Goal: Find specific page/section: Find specific page/section

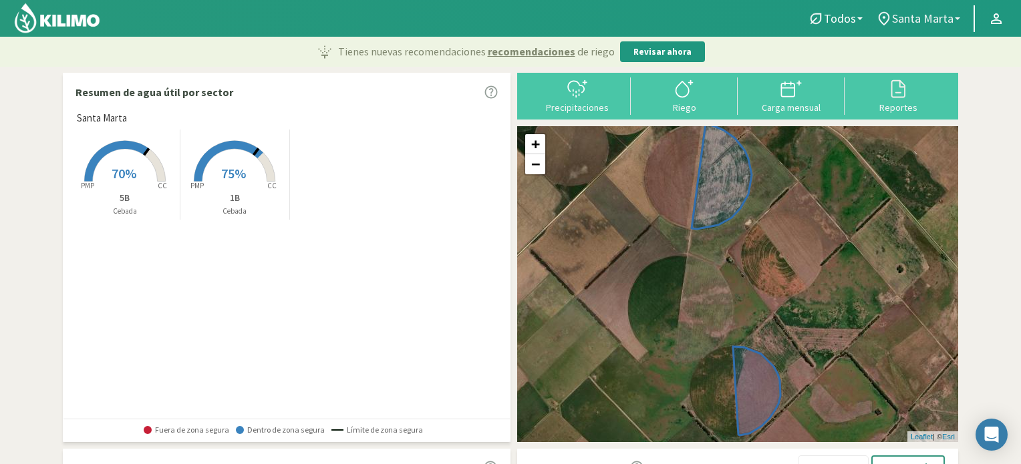
click at [918, 20] on span "Santa Marta" at bounding box center [922, 18] width 61 height 14
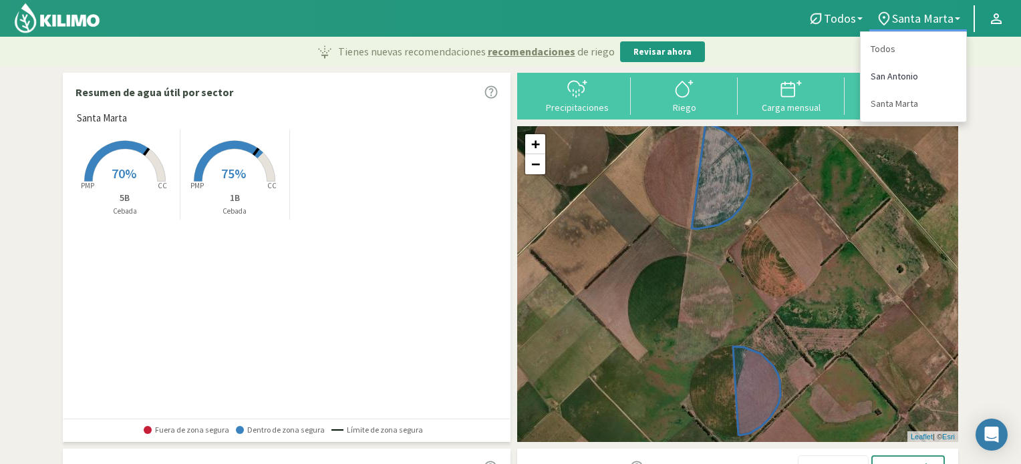
click at [882, 78] on link "San Antonio" at bounding box center [913, 76] width 106 height 27
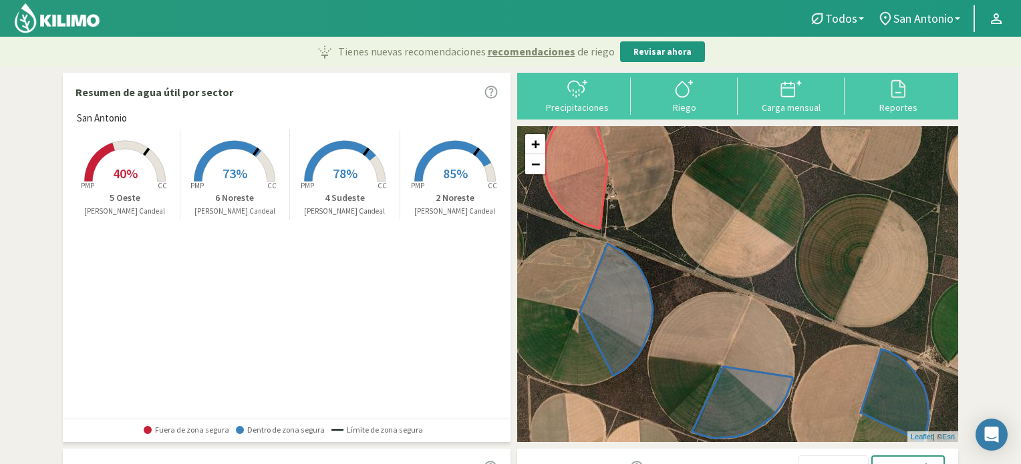
click at [438, 161] on rect at bounding box center [454, 183] width 107 height 107
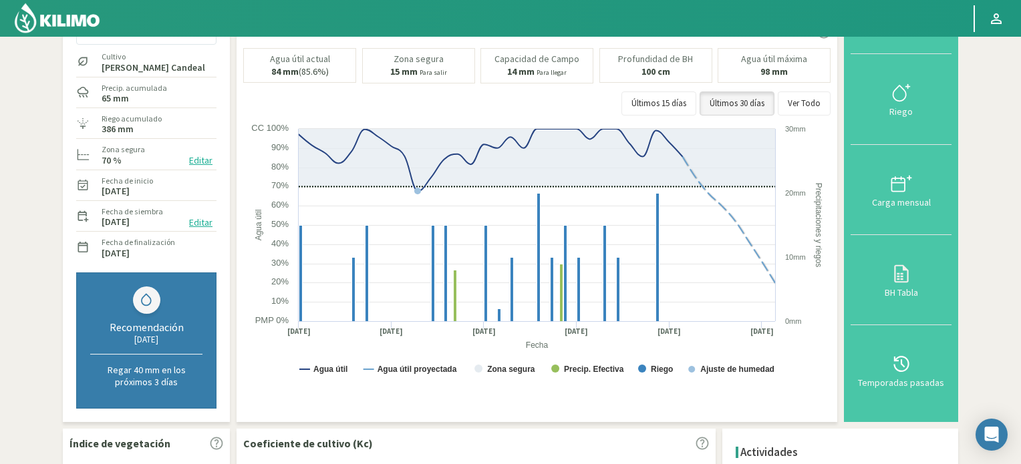
scroll to position [67, 0]
